Goal: Task Accomplishment & Management: Use online tool/utility

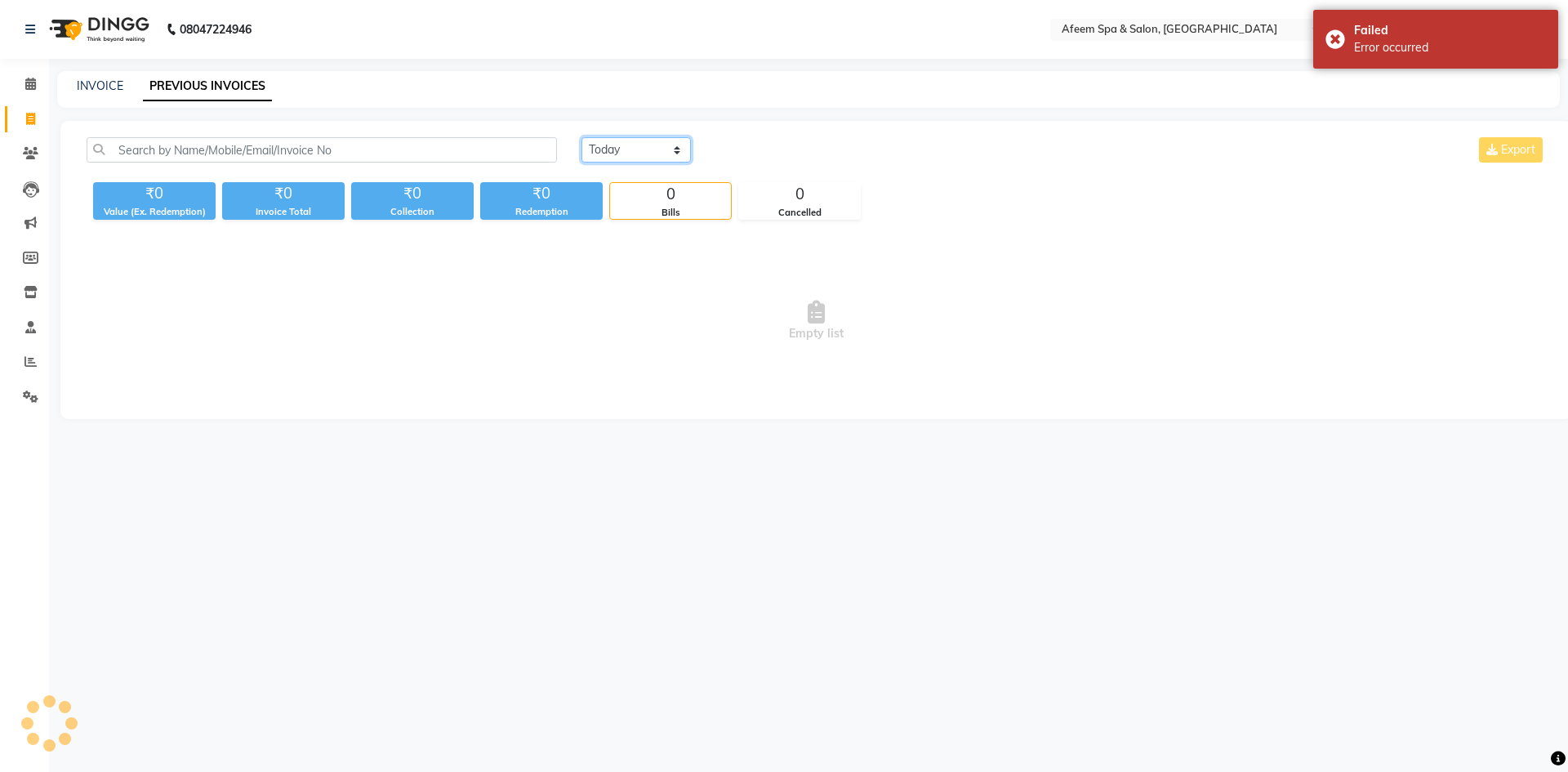
click at [644, 151] on select "[DATE] [DATE] Custom Range" at bounding box center [637, 150] width 110 height 25
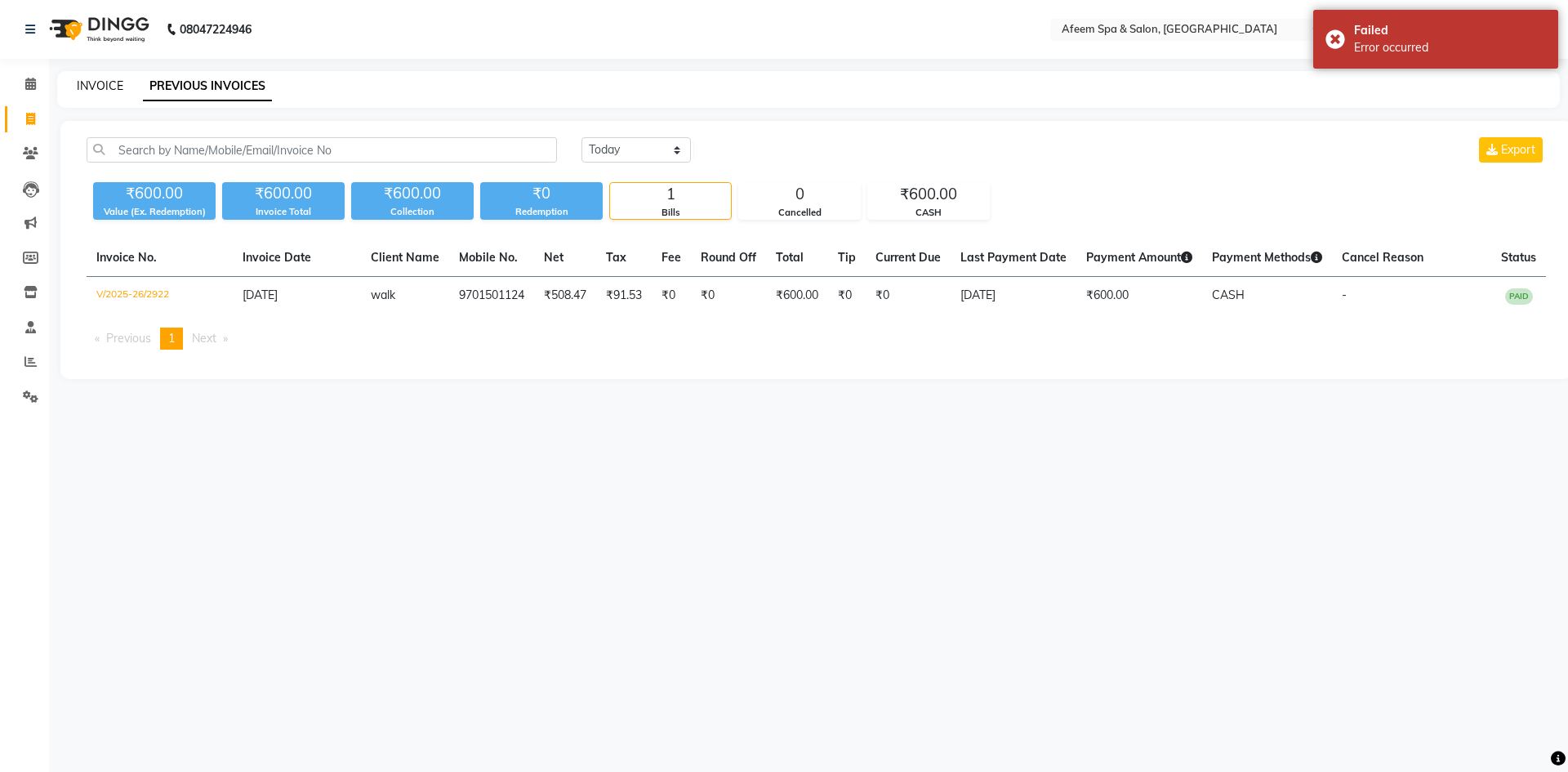
click at [103, 84] on link "INVOICE" at bounding box center [100, 86] width 47 height 15
select select "service"
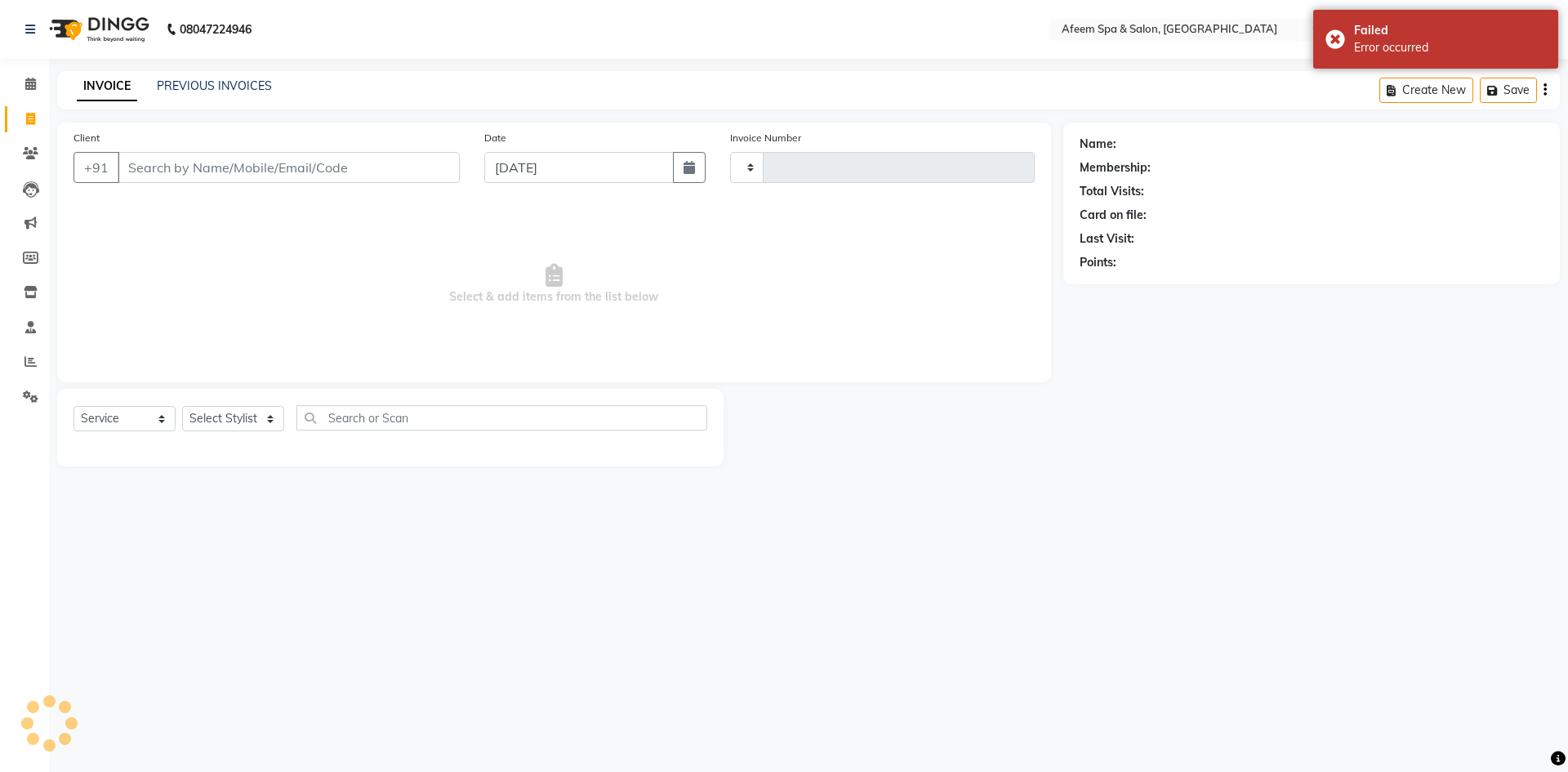
type input "2923"
select select "750"
